Goal: Task Accomplishment & Management: Use online tool/utility

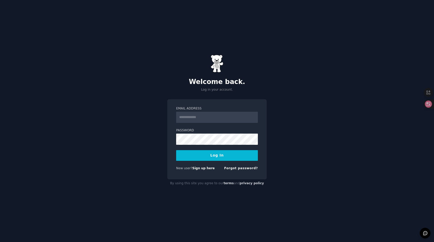
type input "**********"
click at [176, 150] on button "Log In" at bounding box center [217, 155] width 82 height 11
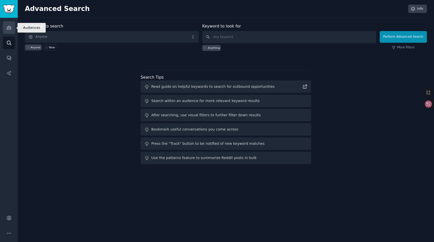
click at [5, 26] on link "Audiences" at bounding box center [9, 27] width 12 height 12
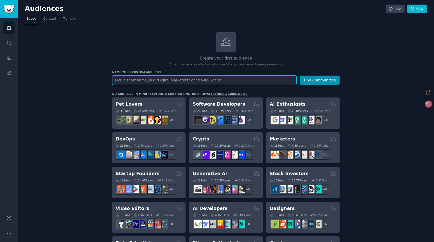
click at [197, 79] on input "text" at bounding box center [204, 79] width 184 height 9
type input "m"
type input "rosebud"
click at [300, 75] on button "Find Communities" at bounding box center [320, 79] width 40 height 9
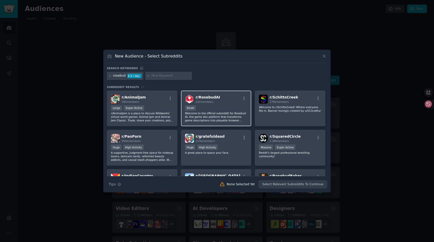
click at [227, 103] on div "r/ RosebudAI 232 members" at bounding box center [216, 98] width 62 height 9
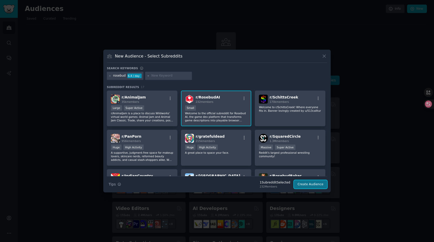
click at [308, 185] on button "Create Audience" at bounding box center [311, 184] width 34 height 9
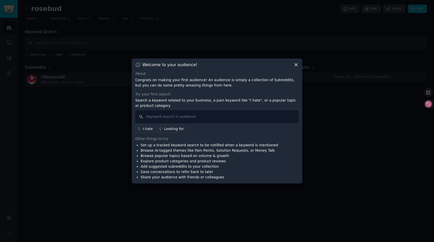
click at [295, 64] on icon at bounding box center [296, 64] width 5 height 5
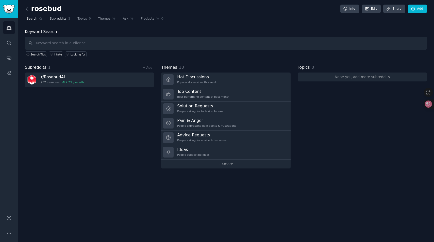
click at [62, 18] on span "Subreddits" at bounding box center [58, 19] width 17 height 5
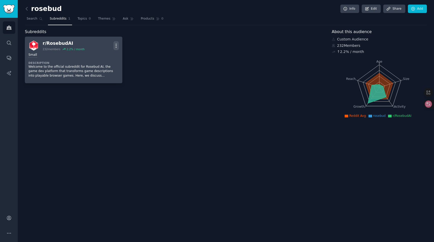
click at [115, 44] on icon "button" at bounding box center [116, 45] width 5 height 5
click at [59, 66] on p "Welcome to the official subreddit for Rosebud AI, the game dev platform that tr…" at bounding box center [73, 71] width 90 height 13
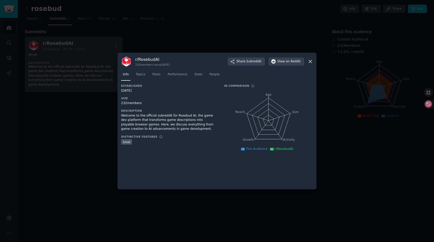
click at [59, 66] on div at bounding box center [217, 121] width 434 height 242
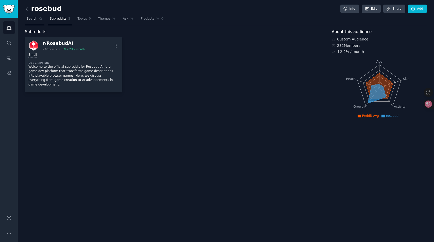
click at [31, 21] on span "Search" at bounding box center [32, 19] width 11 height 5
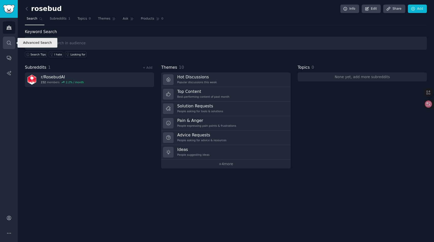
click at [10, 41] on icon "Sidebar" at bounding box center [8, 42] width 5 height 5
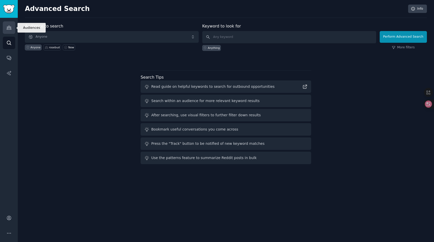
click at [10, 28] on icon "Sidebar" at bounding box center [8, 27] width 5 height 5
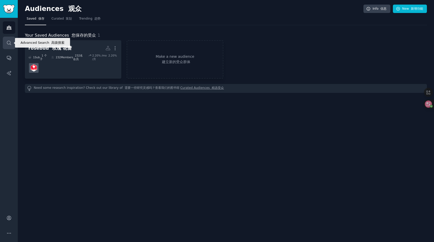
click at [6, 39] on link "Search" at bounding box center [9, 43] width 12 height 12
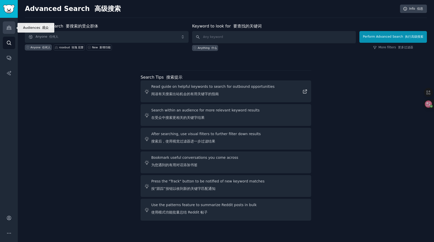
click at [9, 29] on icon "Sidebar" at bounding box center [9, 28] width 5 height 4
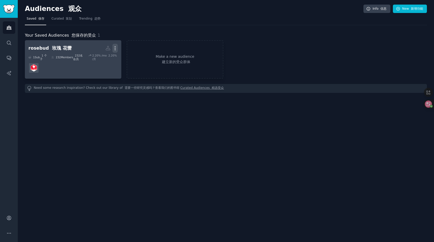
click at [115, 45] on icon "button" at bounding box center [115, 47] width 5 height 5
click at [101, 67] on p "Delete" at bounding box center [100, 66] width 14 height 11
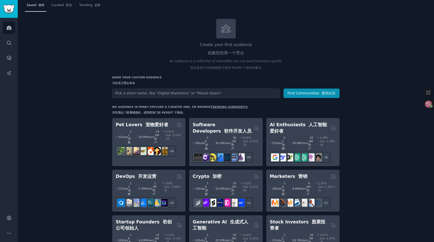
scroll to position [15, 0]
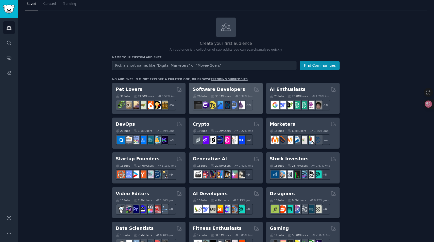
click at [217, 87] on h2 "Software Developers" at bounding box center [219, 89] width 52 height 6
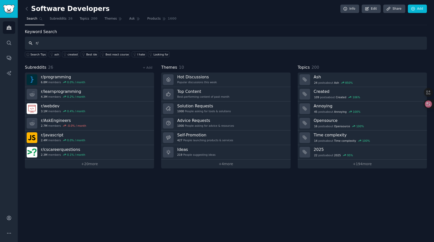
type input "r/"
click at [26, 9] on icon at bounding box center [27, 8] width 2 height 3
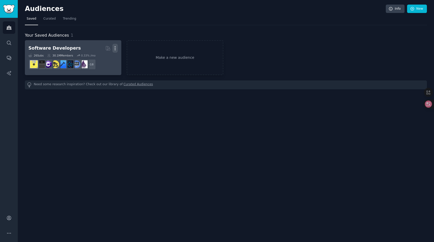
click at [115, 48] on icon "button" at bounding box center [115, 48] width 1 height 4
click at [99, 57] on p "Delete" at bounding box center [101, 58] width 12 height 5
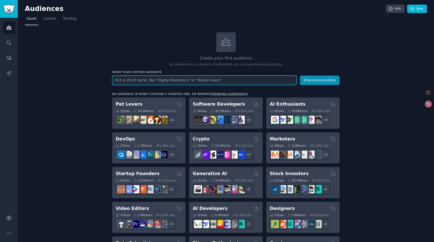
click at [134, 78] on input "text" at bounding box center [204, 79] width 184 height 9
type input "mental"
click at [300, 75] on button "Find Communities" at bounding box center [320, 79] width 40 height 9
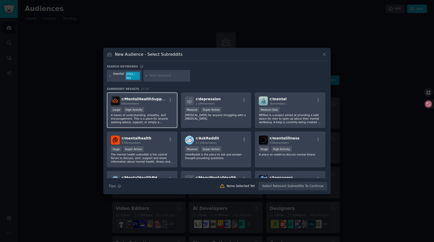
scroll to position [1, 0]
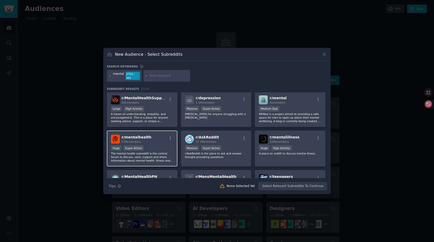
click at [130, 139] on span "r/ mentalhealth" at bounding box center [137, 137] width 30 height 4
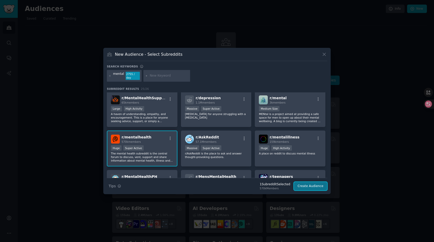
click at [315, 185] on button "Create Audience" at bounding box center [311, 186] width 34 height 9
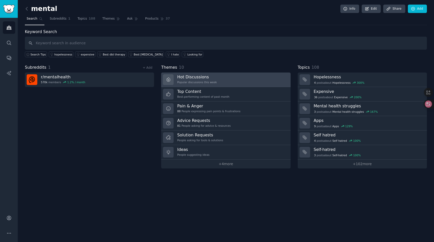
click at [188, 78] on h3 "Hot Discussions" at bounding box center [197, 76] width 40 height 5
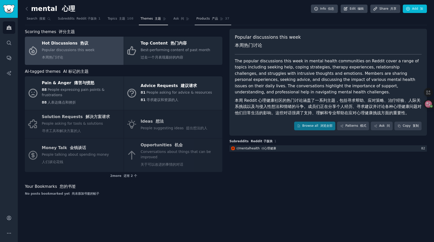
click at [210, 17] on font at bounding box center [211, 19] width 2 height 4
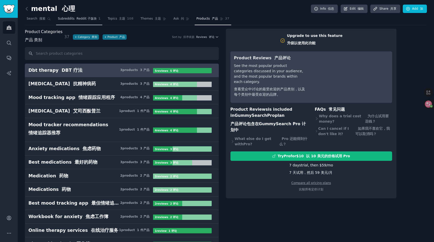
click at [72, 20] on span "Subreddits Reddit 子版块" at bounding box center [77, 19] width 39 height 5
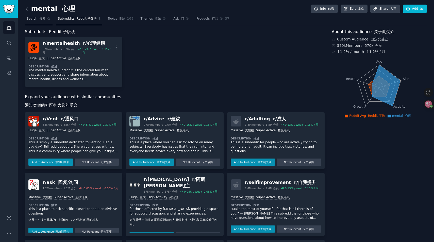
click at [42, 21] on link "Search 搜索" at bounding box center [39, 20] width 28 height 10
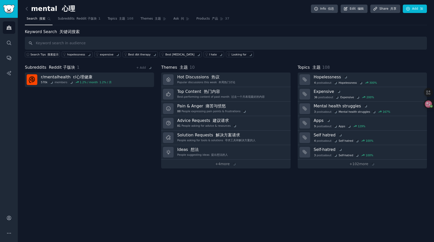
click at [55, 41] on input "text" at bounding box center [226, 43] width 402 height 13
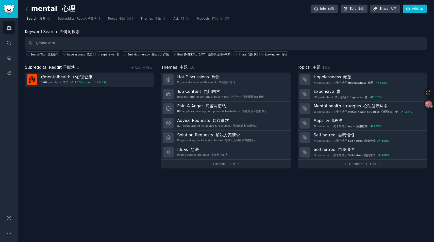
type input "r/mindsera"
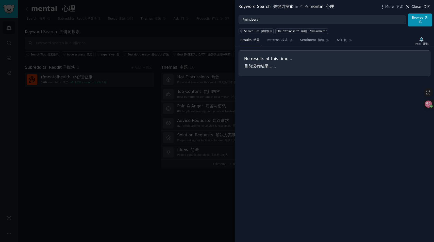
click at [422, 8] on font at bounding box center [422, 7] width 2 height 4
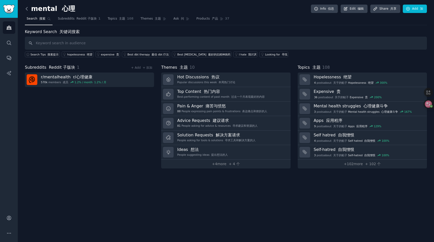
click at [27, 11] on icon at bounding box center [26, 8] width 5 height 5
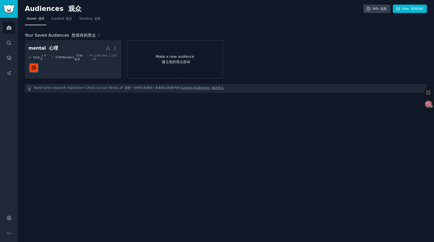
click at [179, 55] on link "Make a new audience 建立新的受众群体" at bounding box center [175, 59] width 97 height 38
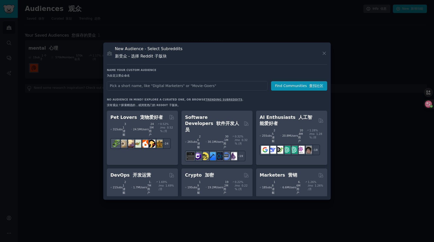
click at [141, 88] on input "text" at bounding box center [187, 85] width 161 height 9
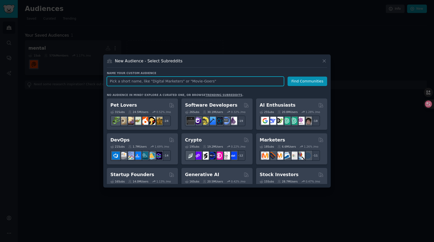
click at [129, 79] on input "text" at bounding box center [195, 80] width 177 height 9
type input "mindsera"
click button "Find Communities" at bounding box center [308, 80] width 40 height 9
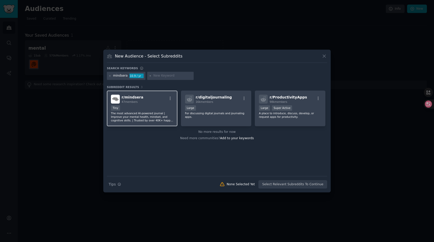
click at [132, 100] on div "47 members" at bounding box center [133, 102] width 22 height 4
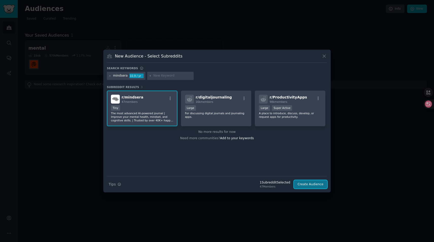
click at [303, 181] on button "Create Audience" at bounding box center [311, 184] width 34 height 9
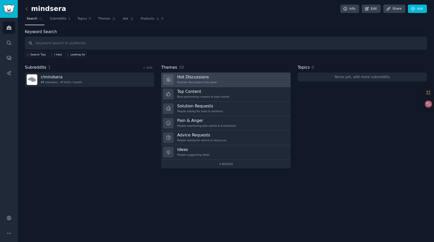
click at [204, 76] on h3 "Hot Discussions" at bounding box center [197, 76] width 40 height 5
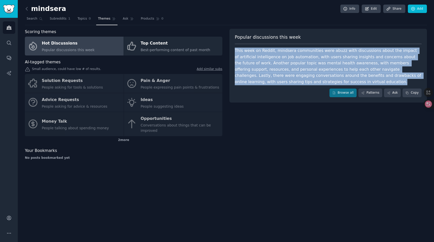
drag, startPoint x: 315, startPoint y: 81, endPoint x: 234, endPoint y: 52, distance: 86.0
click at [234, 52] on div "Popular discussions this week This week on Reddit, mindsera communities were ab…" at bounding box center [329, 66] width 198 height 74
click at [301, 60] on div "This week on Reddit, mindsera communities were abuzz with discussions about the…" at bounding box center [328, 65] width 187 height 37
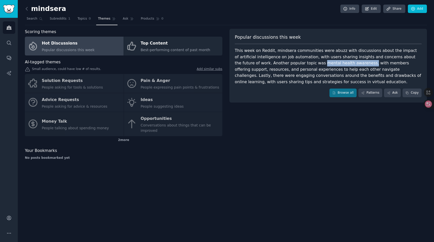
drag, startPoint x: 284, startPoint y: 64, endPoint x: 329, endPoint y: 62, distance: 44.5
click at [329, 62] on div "This week on Reddit, mindsera communities were abuzz with discussions about the…" at bounding box center [328, 65] width 187 height 37
click at [28, 17] on span "Search" at bounding box center [32, 19] width 11 height 5
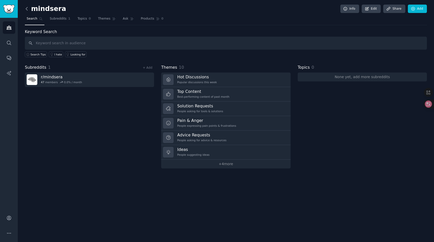
click at [27, 10] on icon at bounding box center [26, 8] width 5 height 5
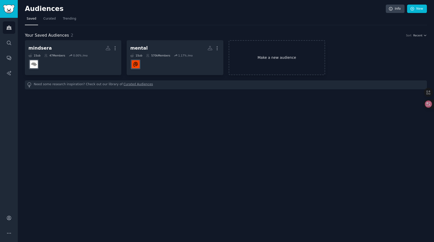
click at [276, 54] on link "Make a new audience" at bounding box center [277, 57] width 97 height 35
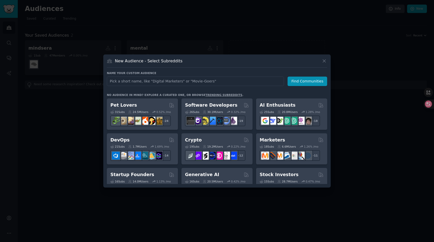
click at [175, 82] on input "text" at bounding box center [195, 80] width 177 height 9
type input "mental health awareness"
click at [313, 81] on button "Find Communities" at bounding box center [308, 80] width 40 height 9
